Goal: Find specific page/section: Find specific page/section

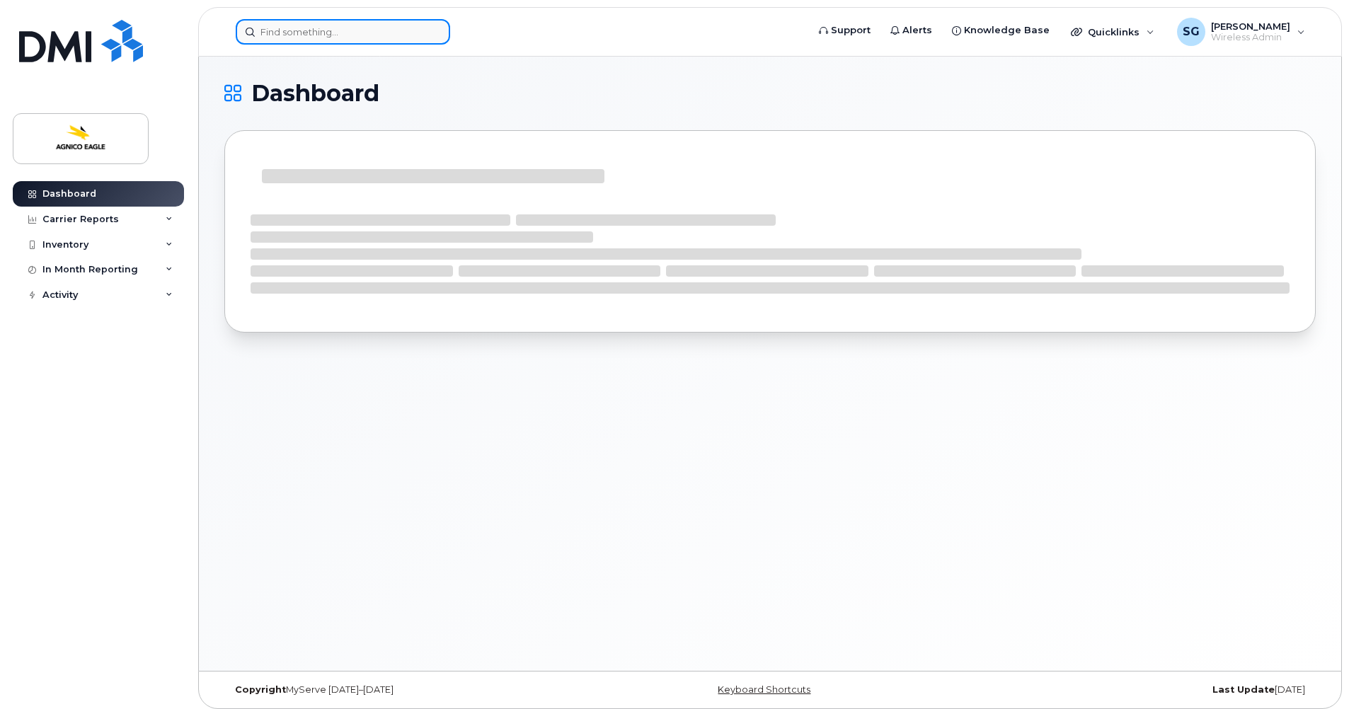
click at [323, 29] on input at bounding box center [343, 31] width 214 height 25
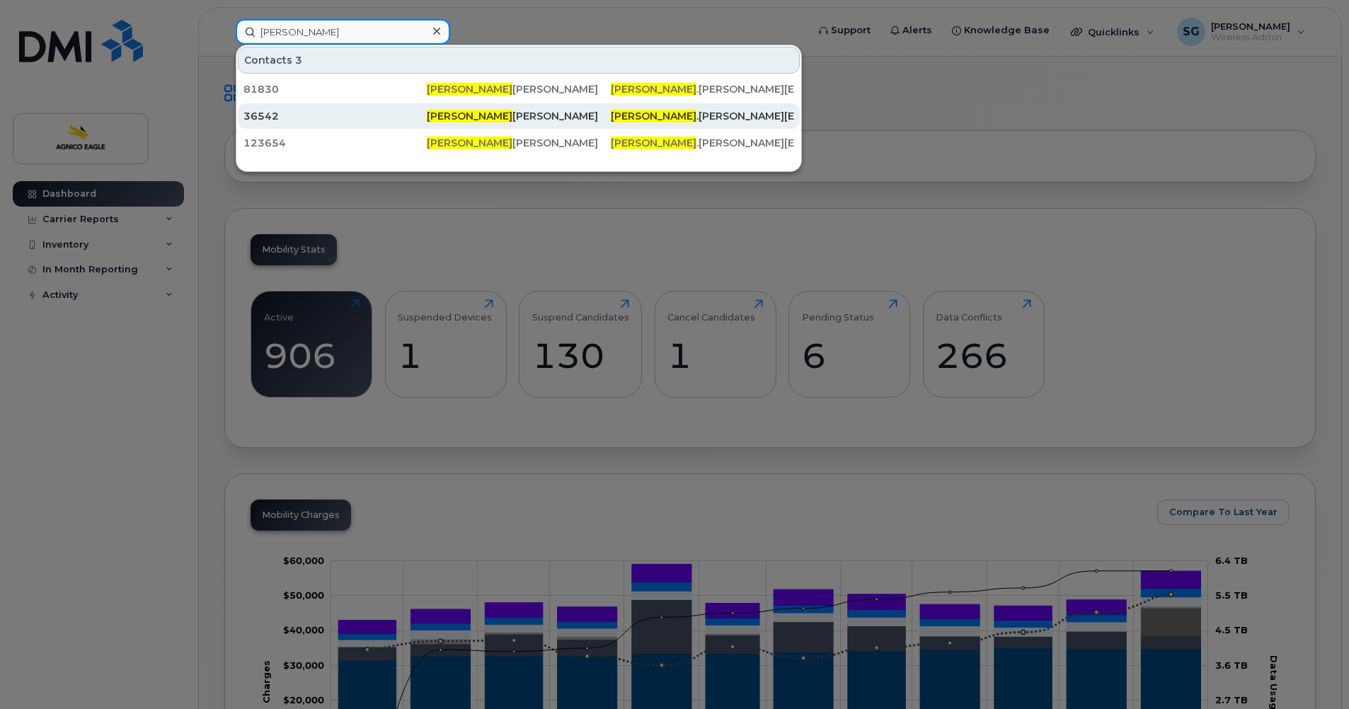
type input "jerome"
click at [502, 115] on div "Jerome Lavoie" at bounding box center [518, 116] width 183 height 14
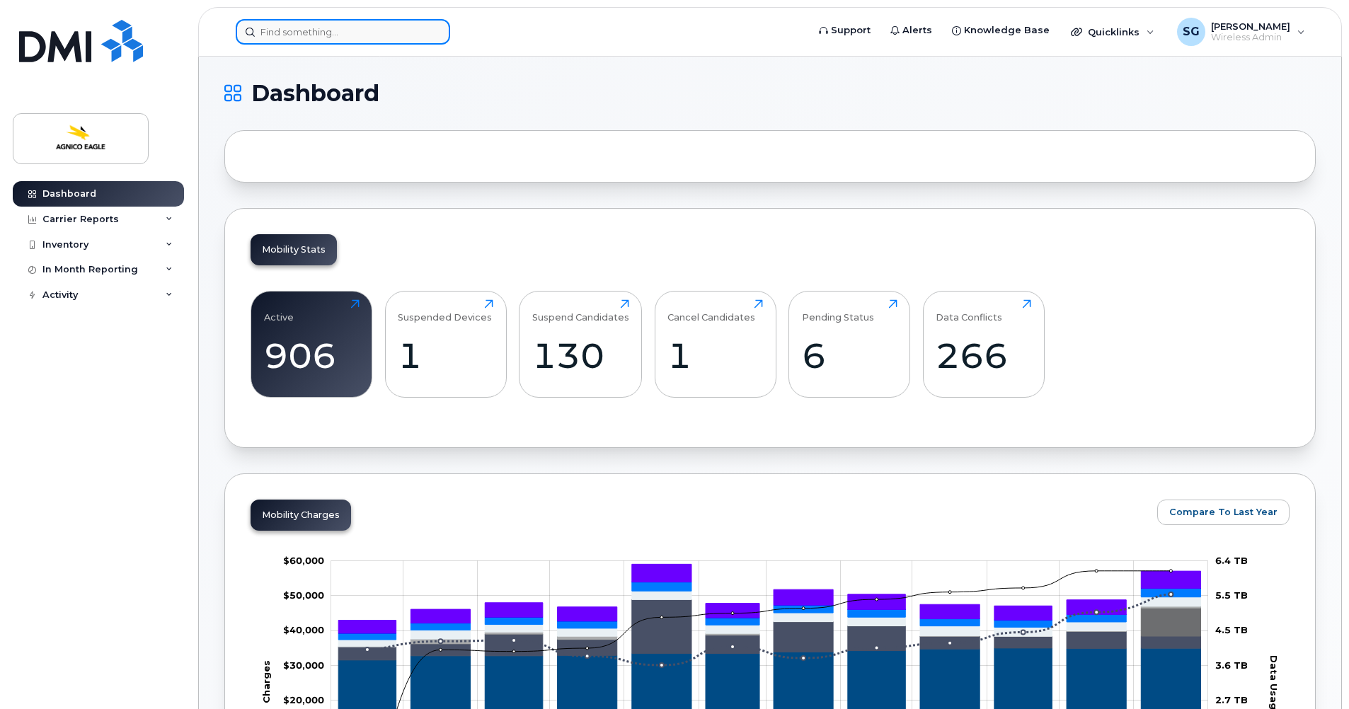
click at [350, 38] on input at bounding box center [343, 31] width 214 height 25
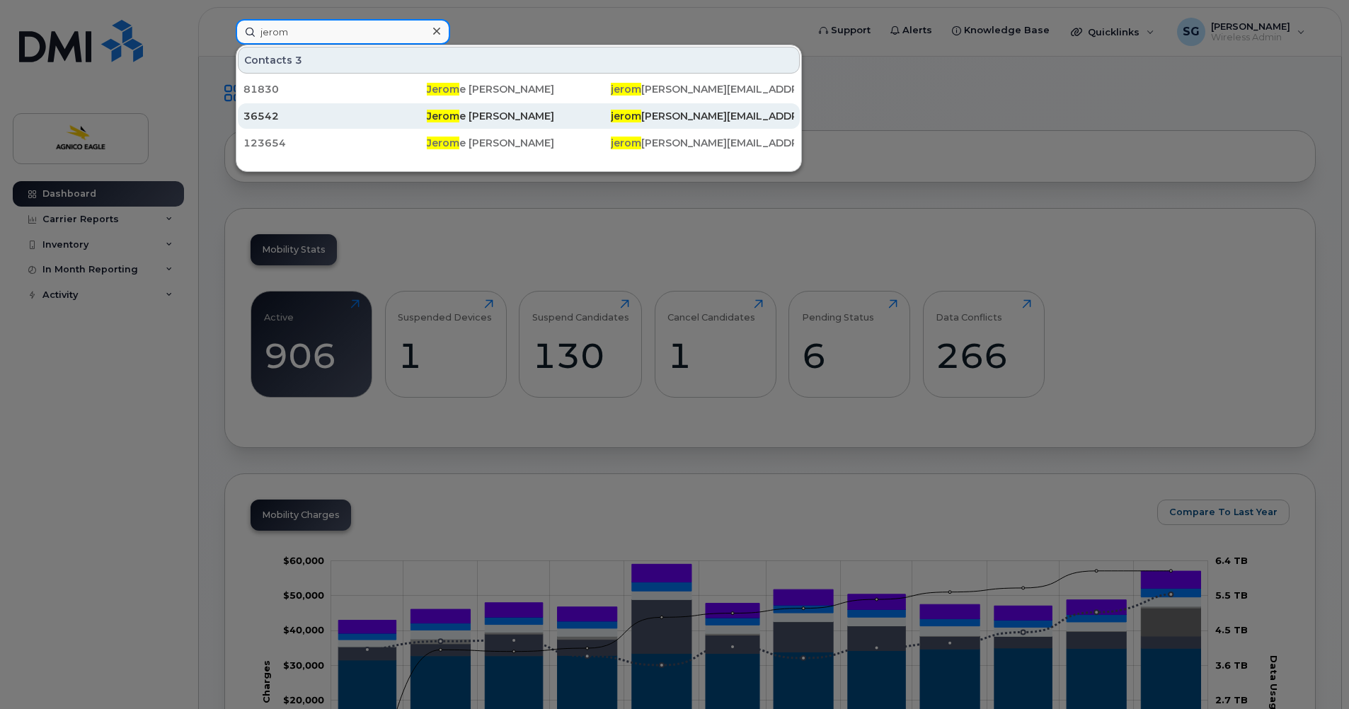
type input "jerom"
click at [277, 114] on div "36542" at bounding box center [334, 116] width 183 height 14
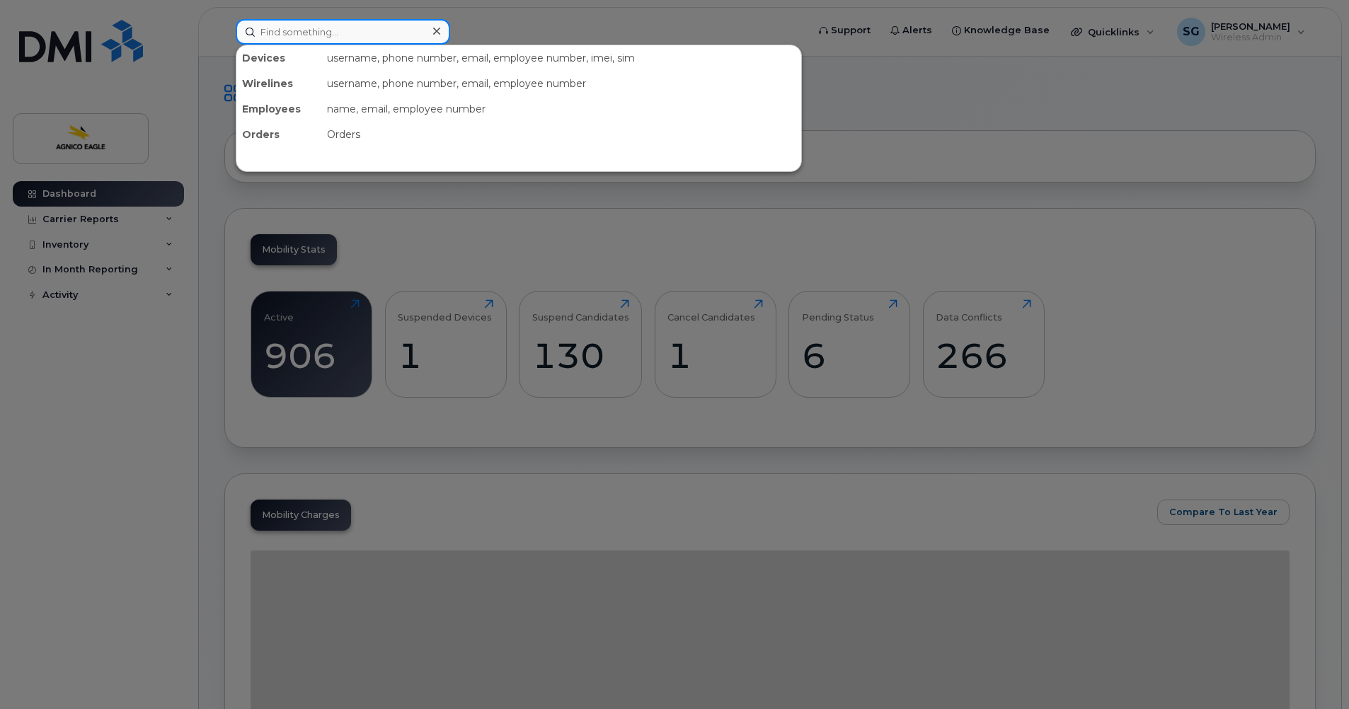
click at [347, 33] on input at bounding box center [343, 31] width 214 height 25
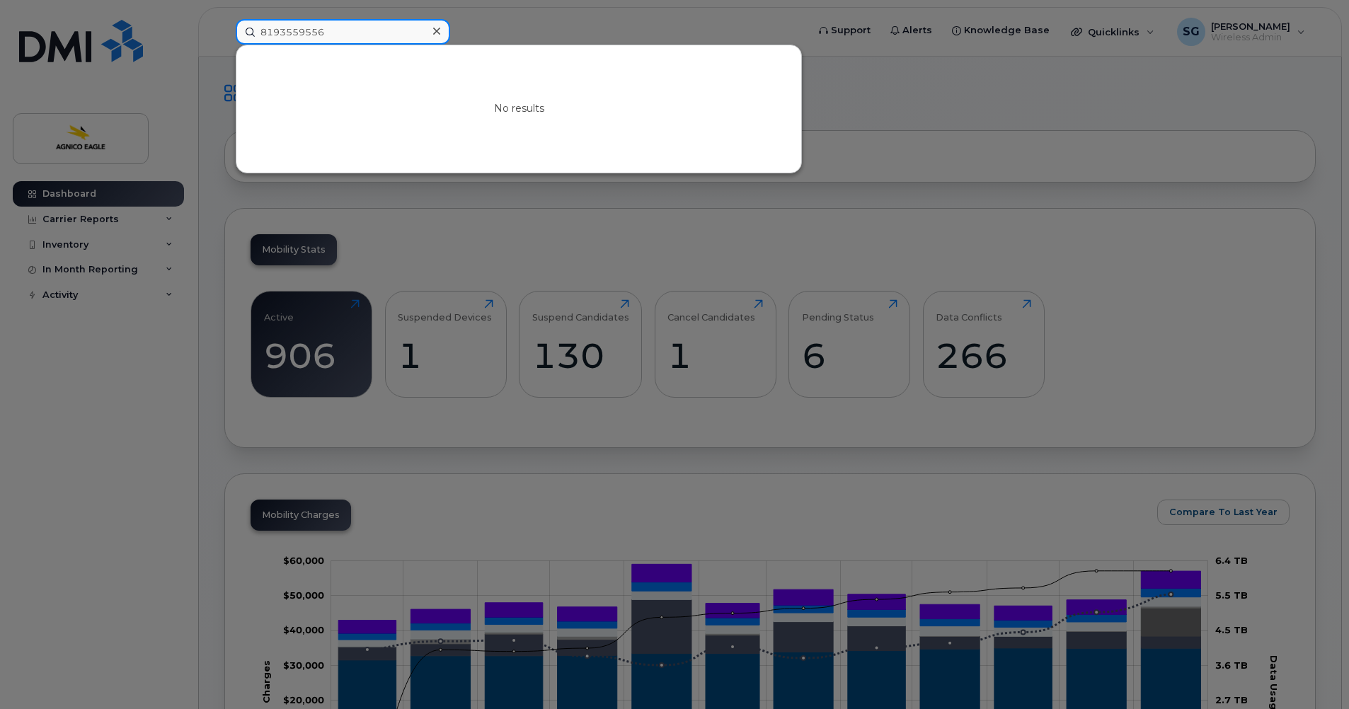
type input "8193559556"
click at [437, 26] on icon at bounding box center [436, 30] width 7 height 11
